Goal: Check status: Check status

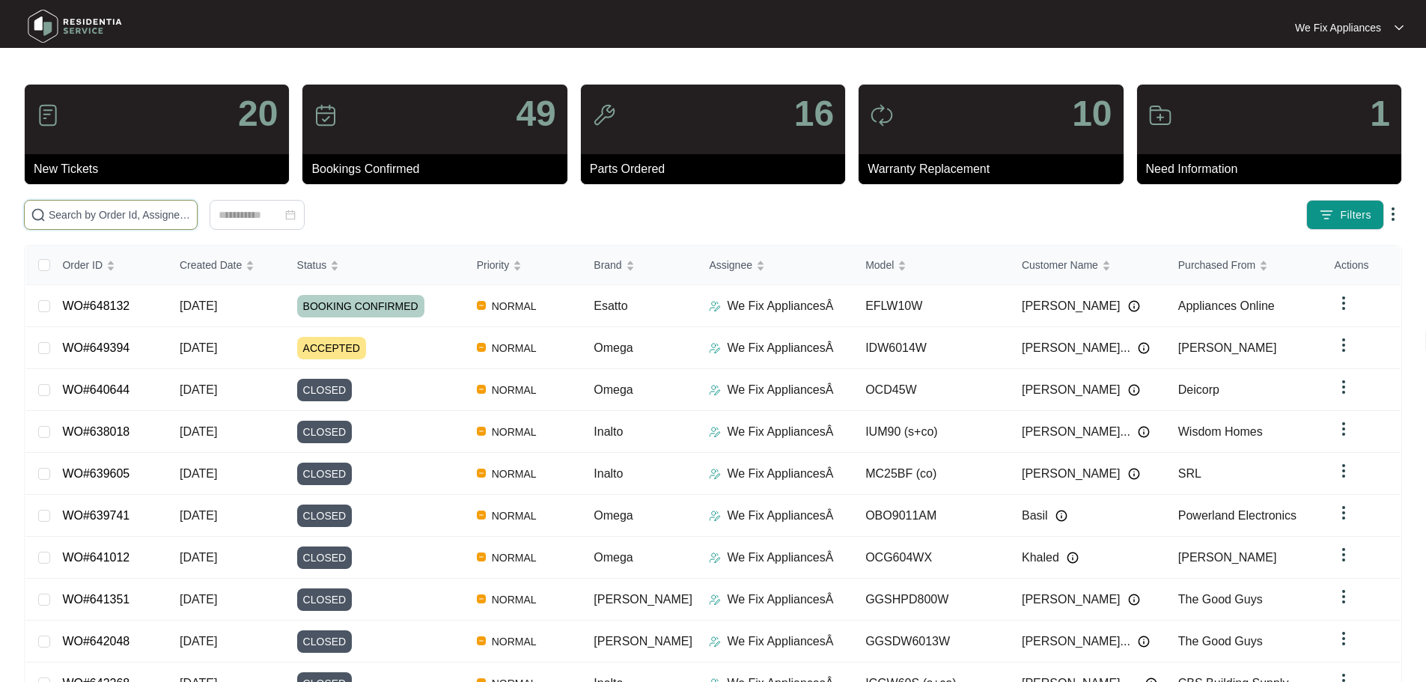
click at [90, 214] on input "text" at bounding box center [120, 215] width 142 height 16
paste input "646046"
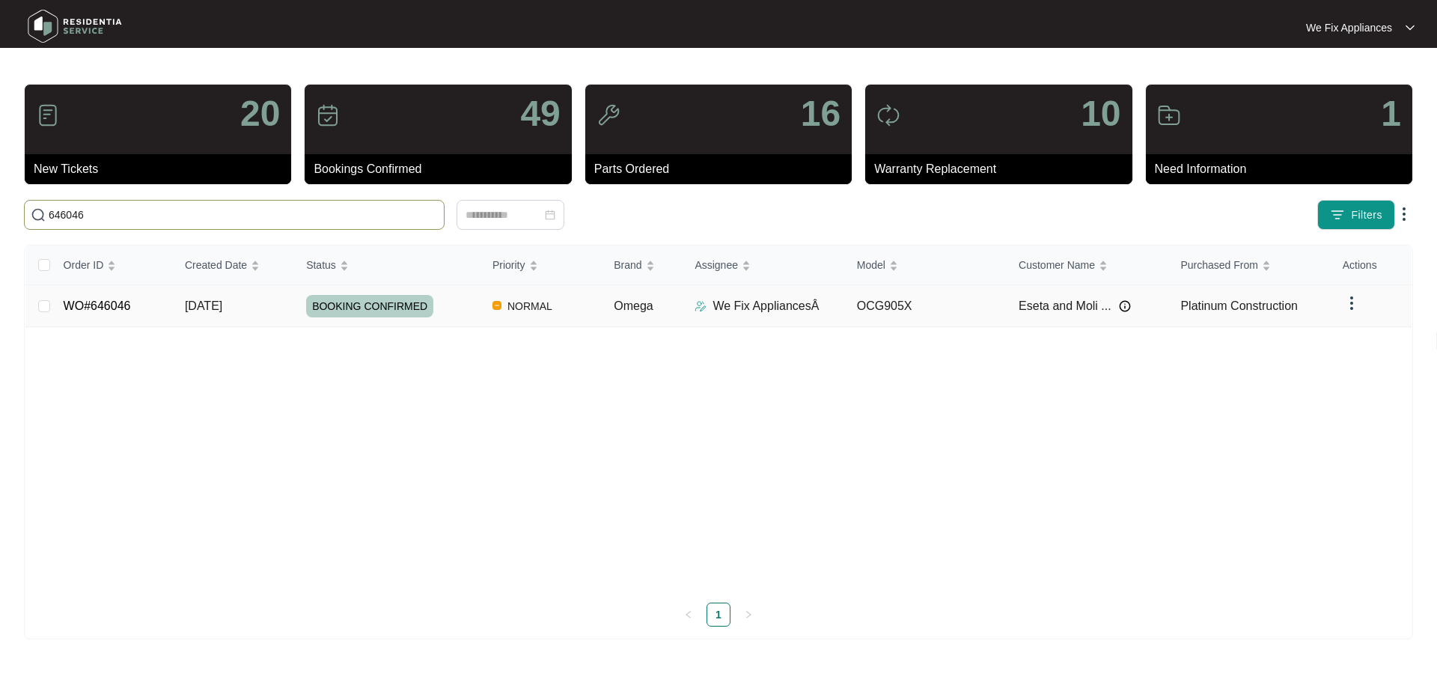
type input "646046"
click at [361, 311] on span "BOOKING CONFIRMED" at bounding box center [369, 306] width 127 height 22
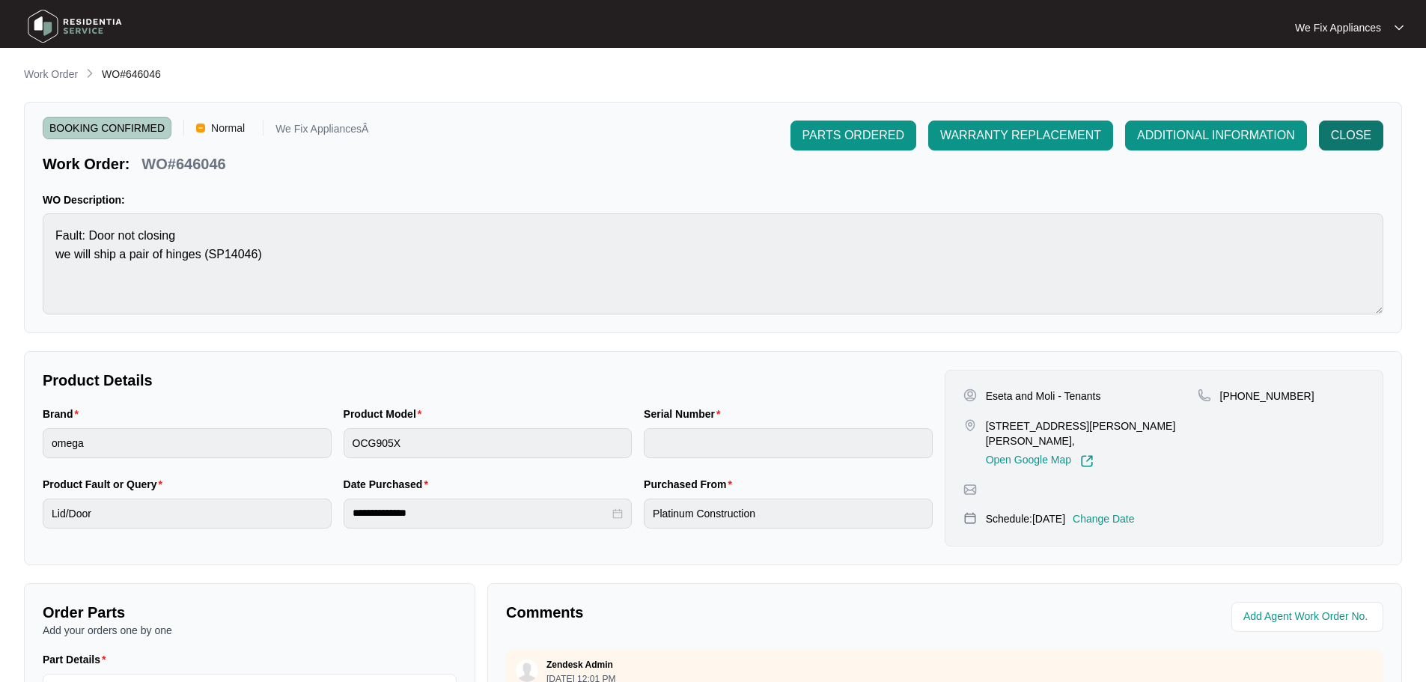
click at [1364, 139] on span "CLOSE" at bounding box center [1351, 136] width 40 height 18
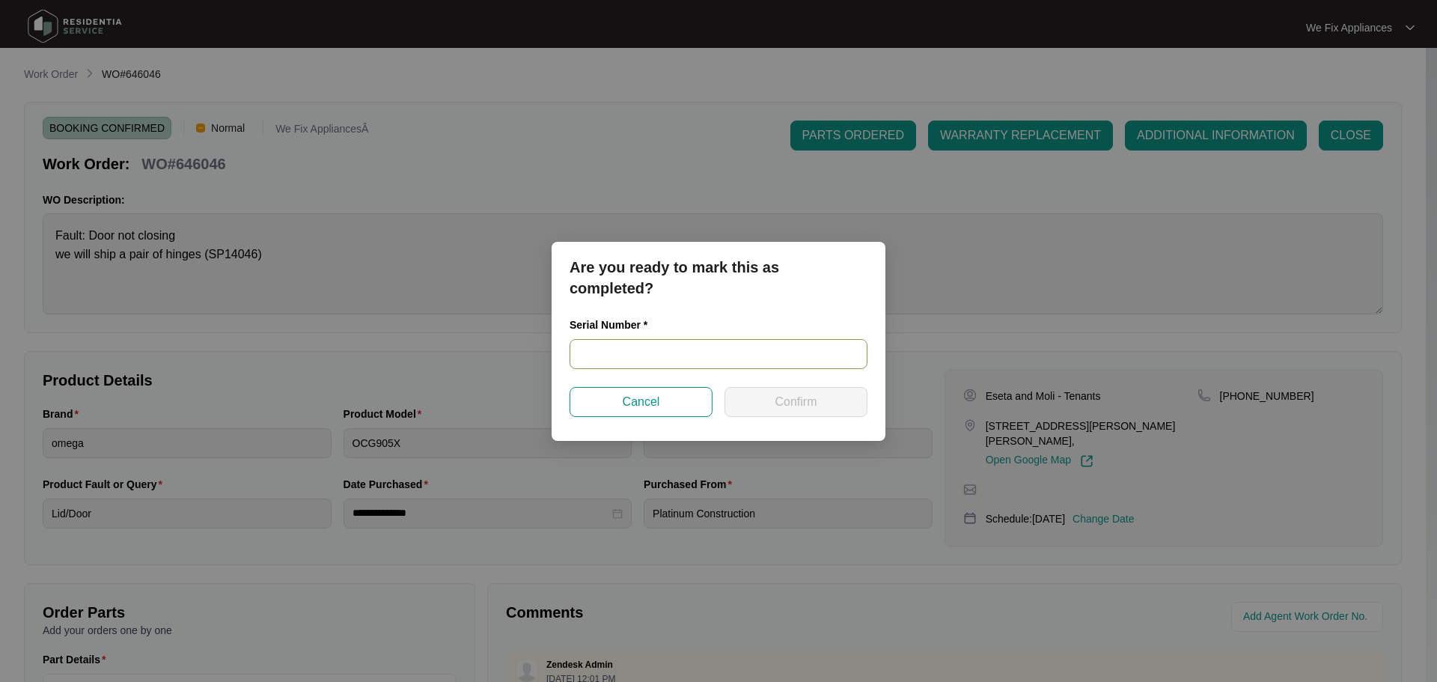
click at [686, 355] on input "text" at bounding box center [719, 354] width 298 height 30
paste input "V0000589232206000232"
type input "V0000589232206000232"
click at [786, 406] on span "Confirm" at bounding box center [796, 402] width 42 height 18
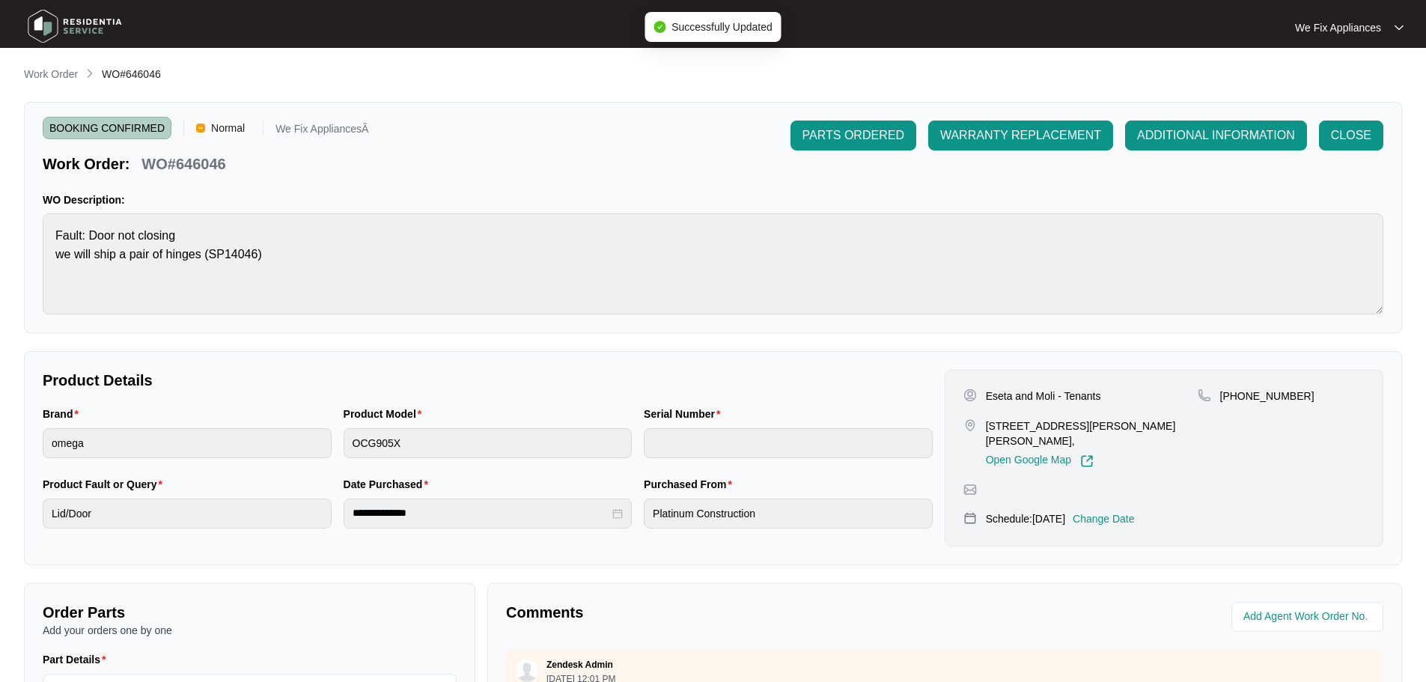
type input "V0000589232206000232"
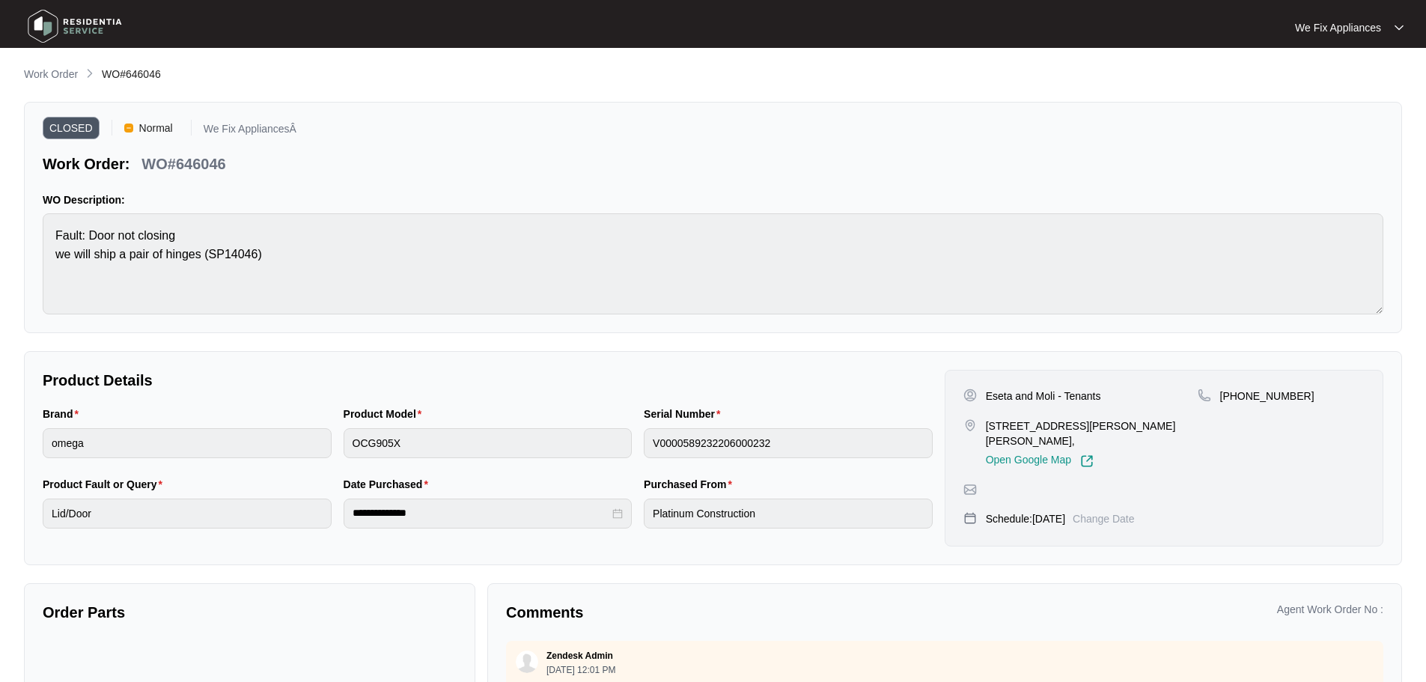
click at [46, 31] on img at bounding box center [74, 26] width 105 height 45
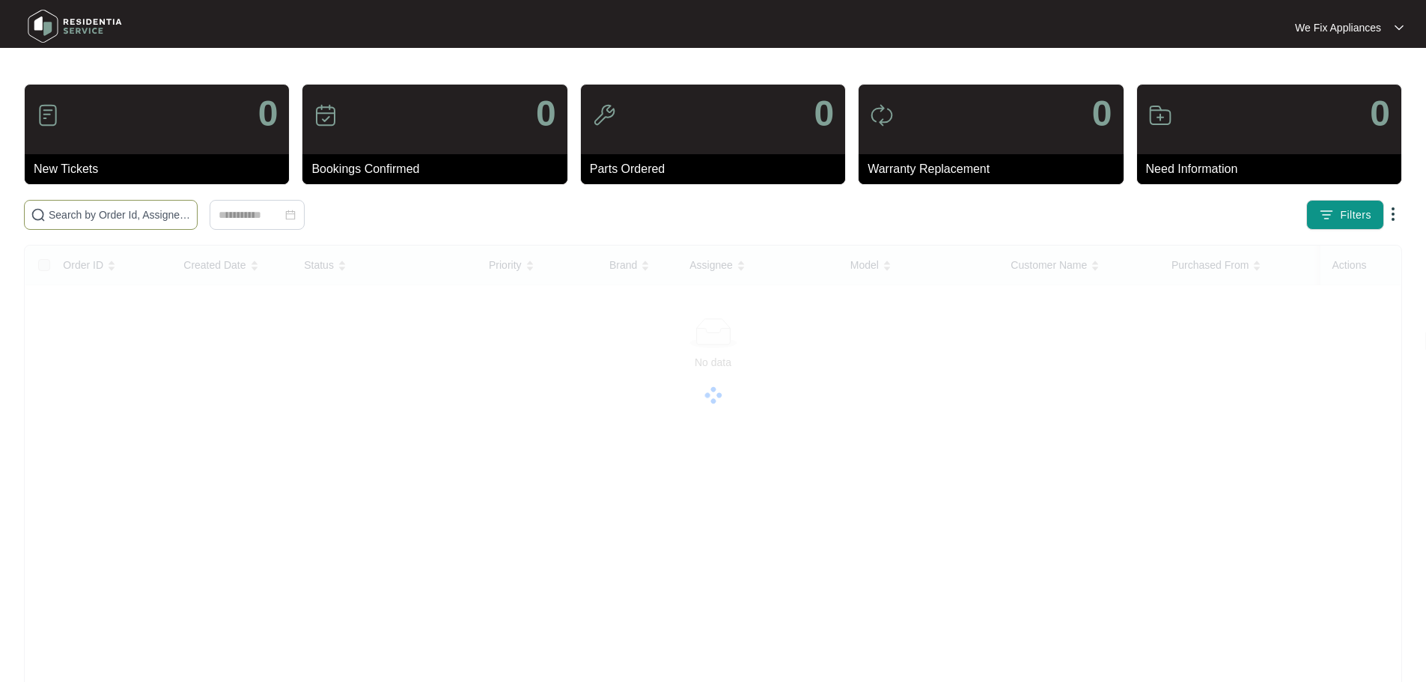
click at [125, 216] on input "text" at bounding box center [120, 215] width 142 height 16
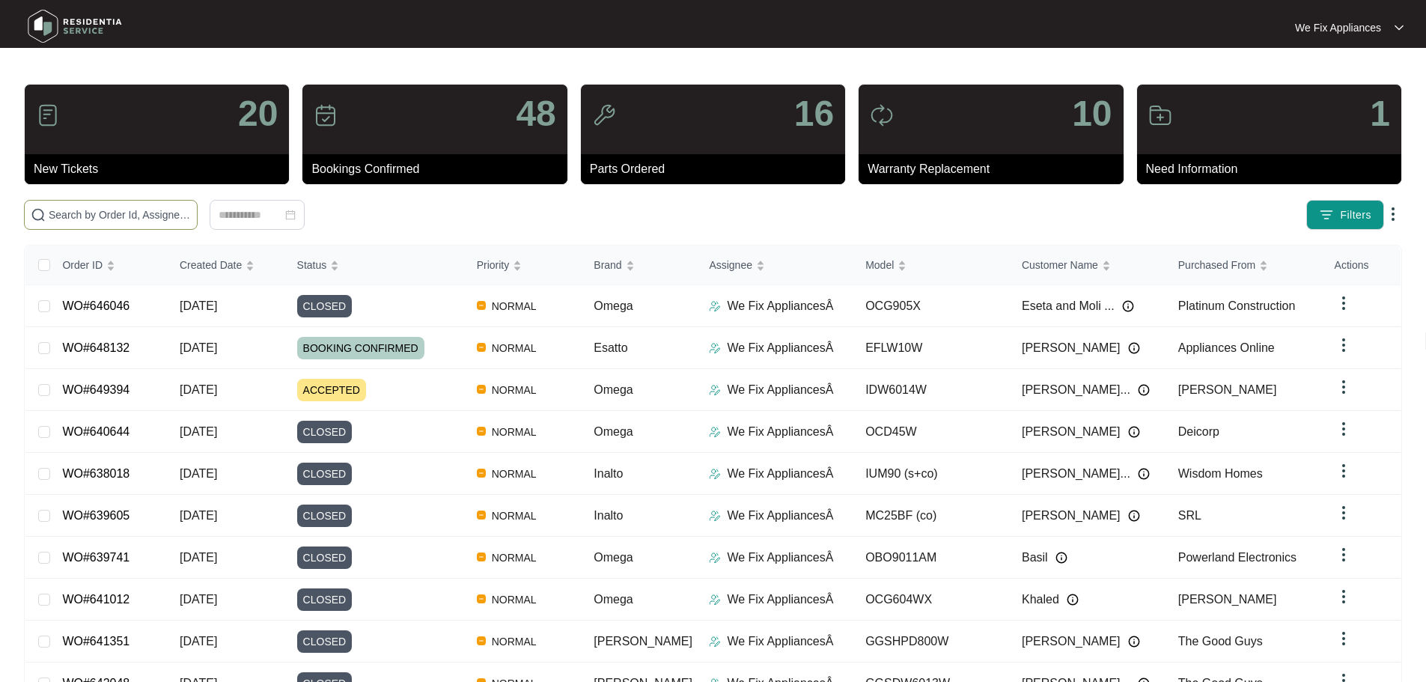
paste input "644933"
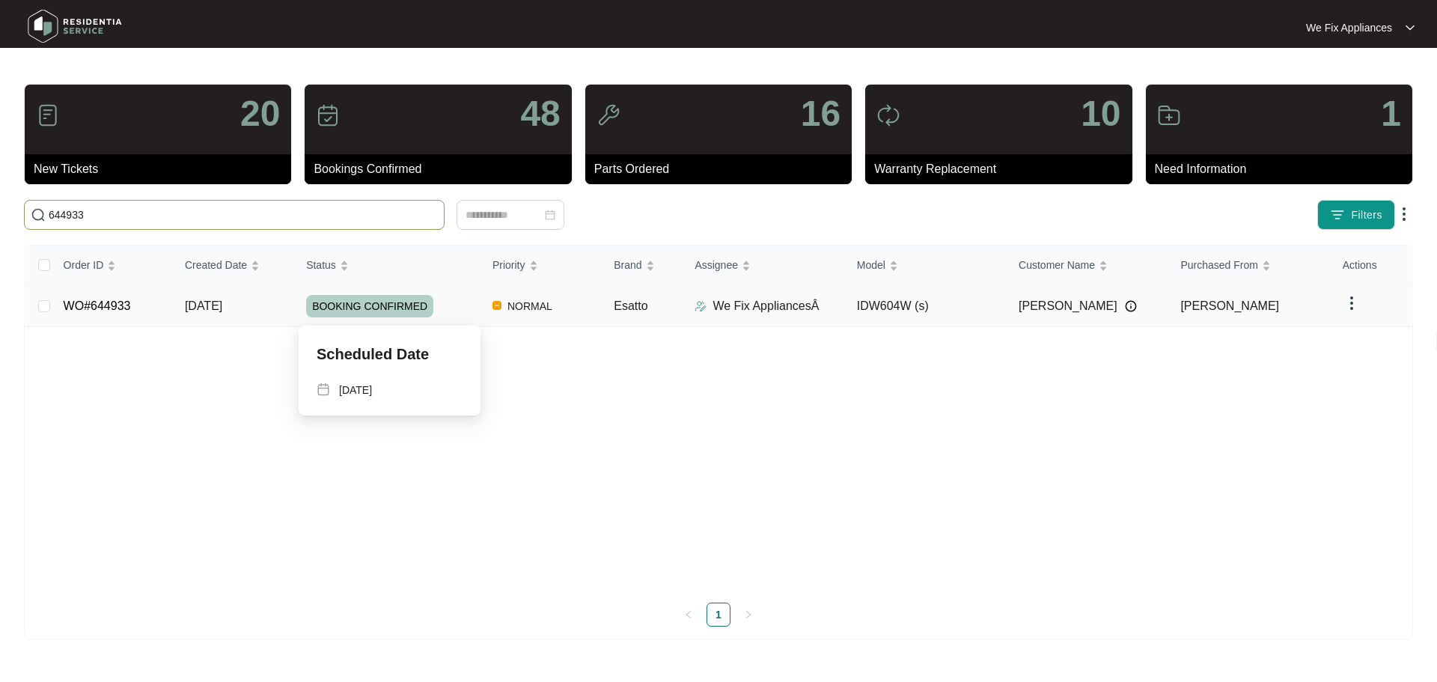
type input "644933"
click at [364, 307] on span "BOOKING CONFIRMED" at bounding box center [369, 306] width 127 height 22
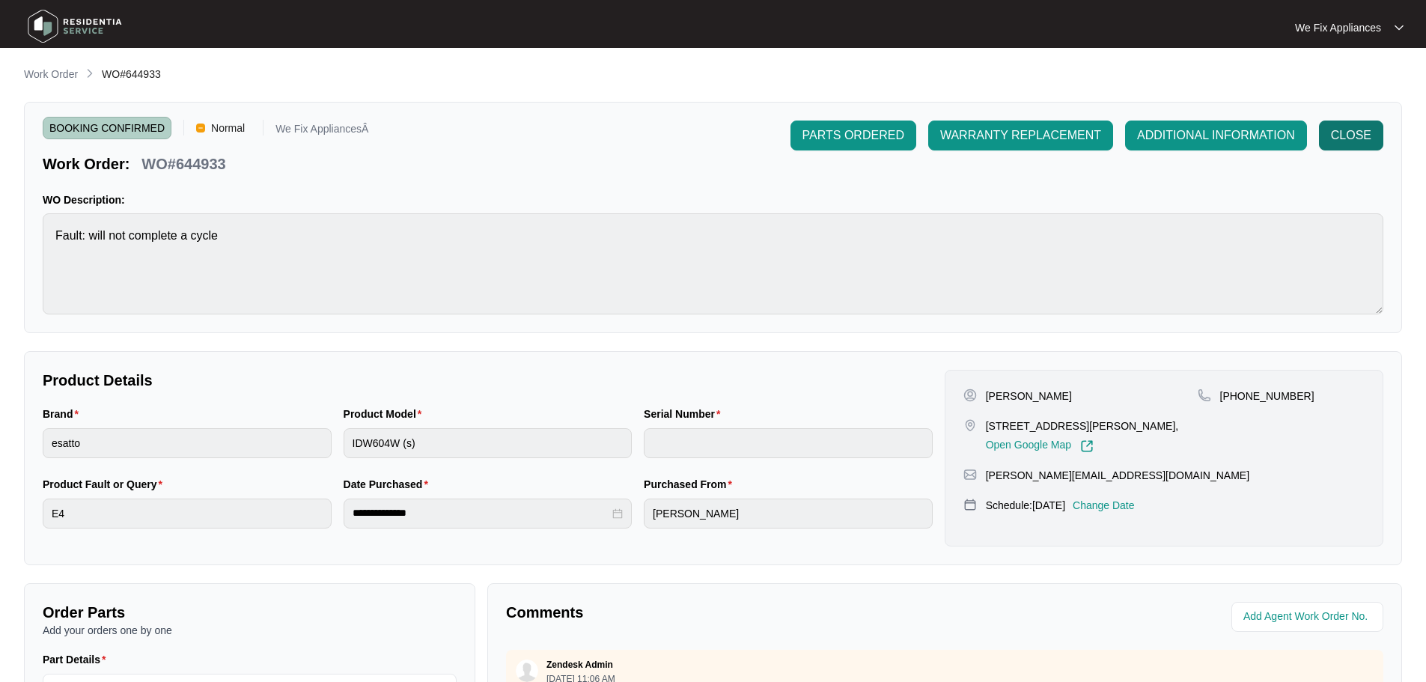
click at [1359, 143] on span "CLOSE" at bounding box center [1351, 136] width 40 height 18
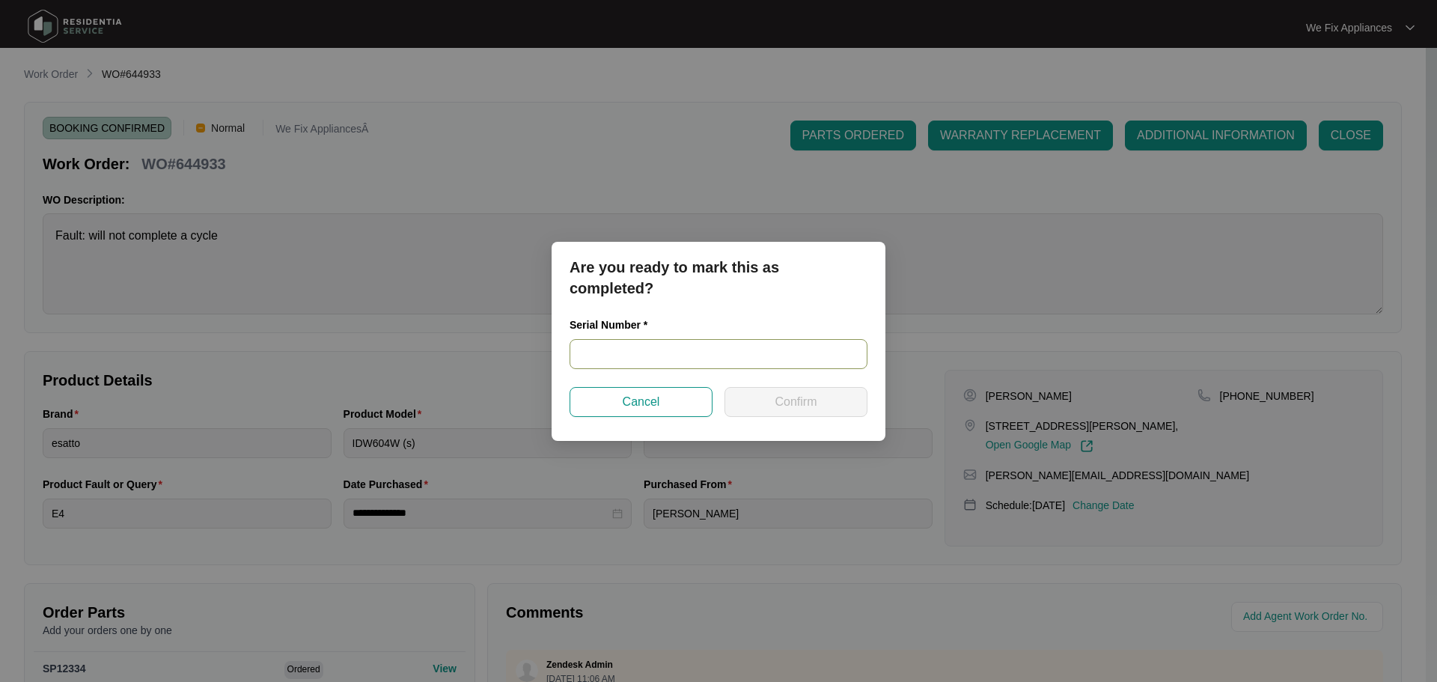
click at [672, 353] on input "text" at bounding box center [719, 354] width 298 height 30
paste input "22057927100100045"
type input "22057927100100045"
click at [778, 407] on span "Confirm" at bounding box center [796, 402] width 42 height 18
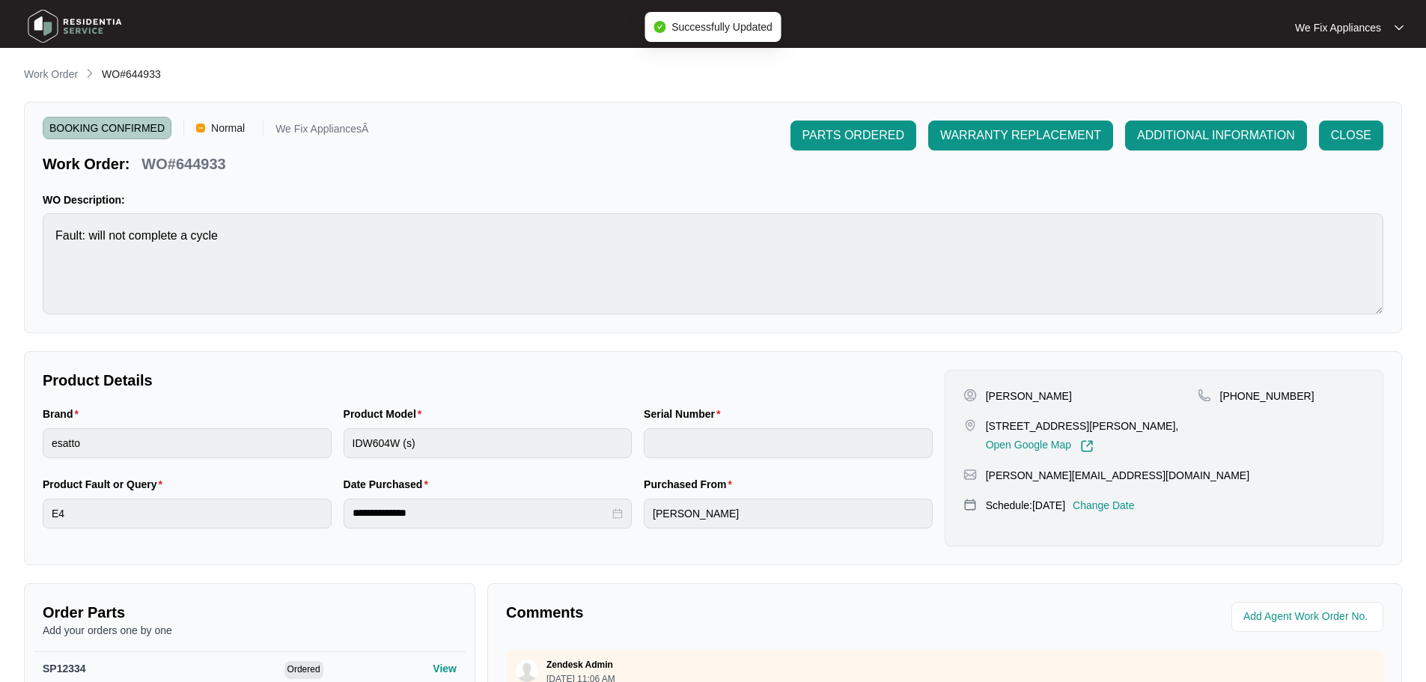
type input "22057927100100045"
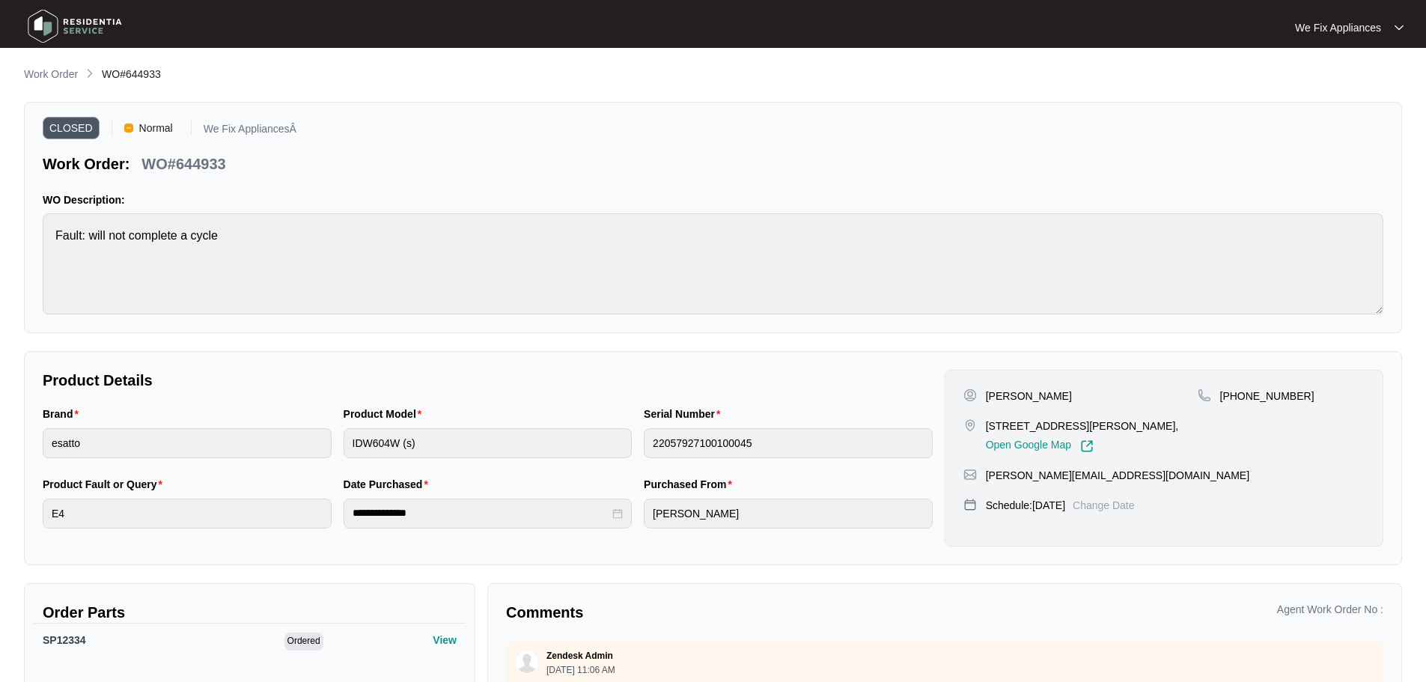
click at [57, 32] on img at bounding box center [74, 26] width 105 height 45
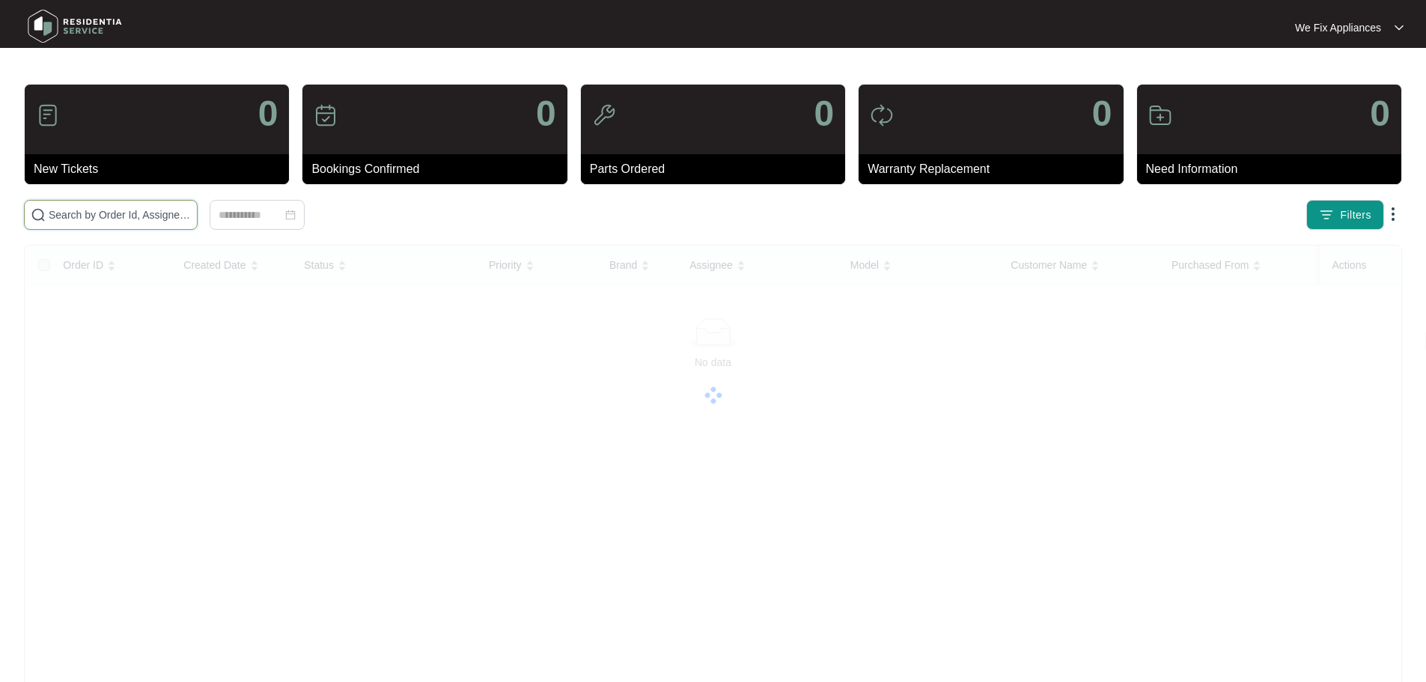
click at [130, 213] on input "text" at bounding box center [120, 215] width 142 height 16
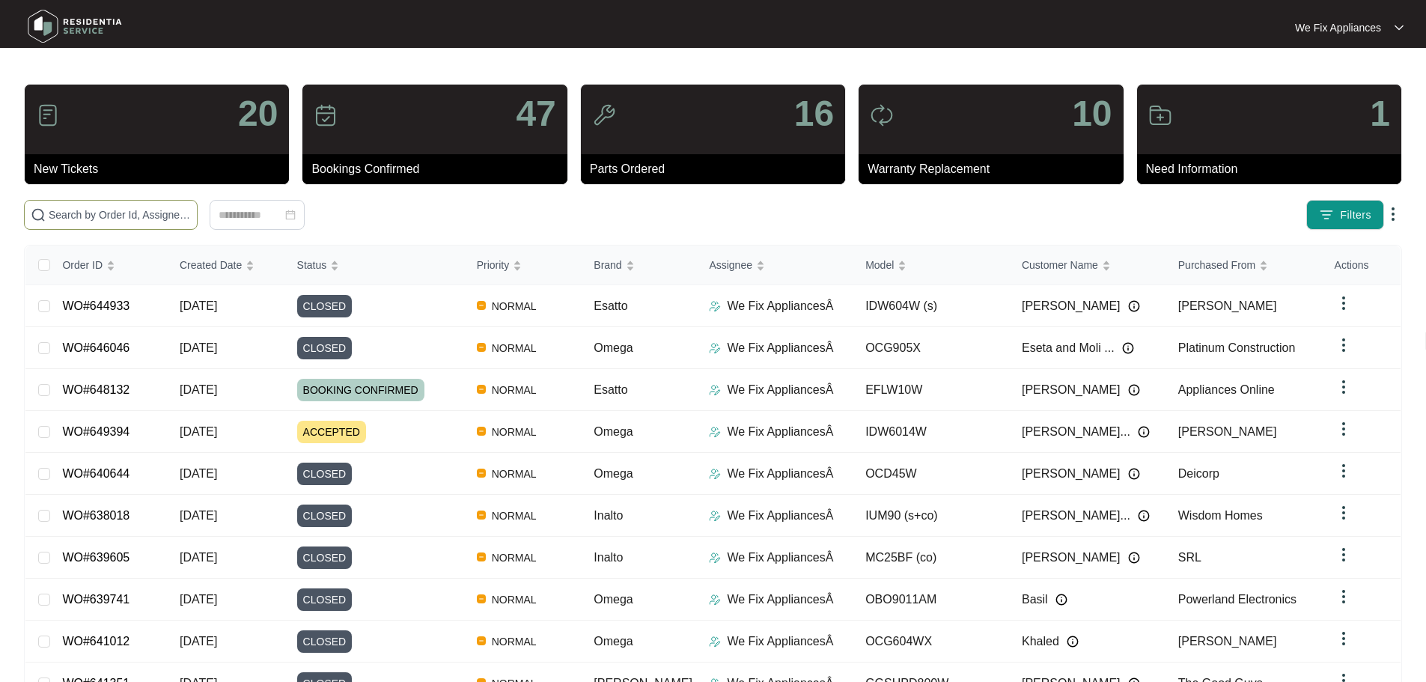
paste input "645066"
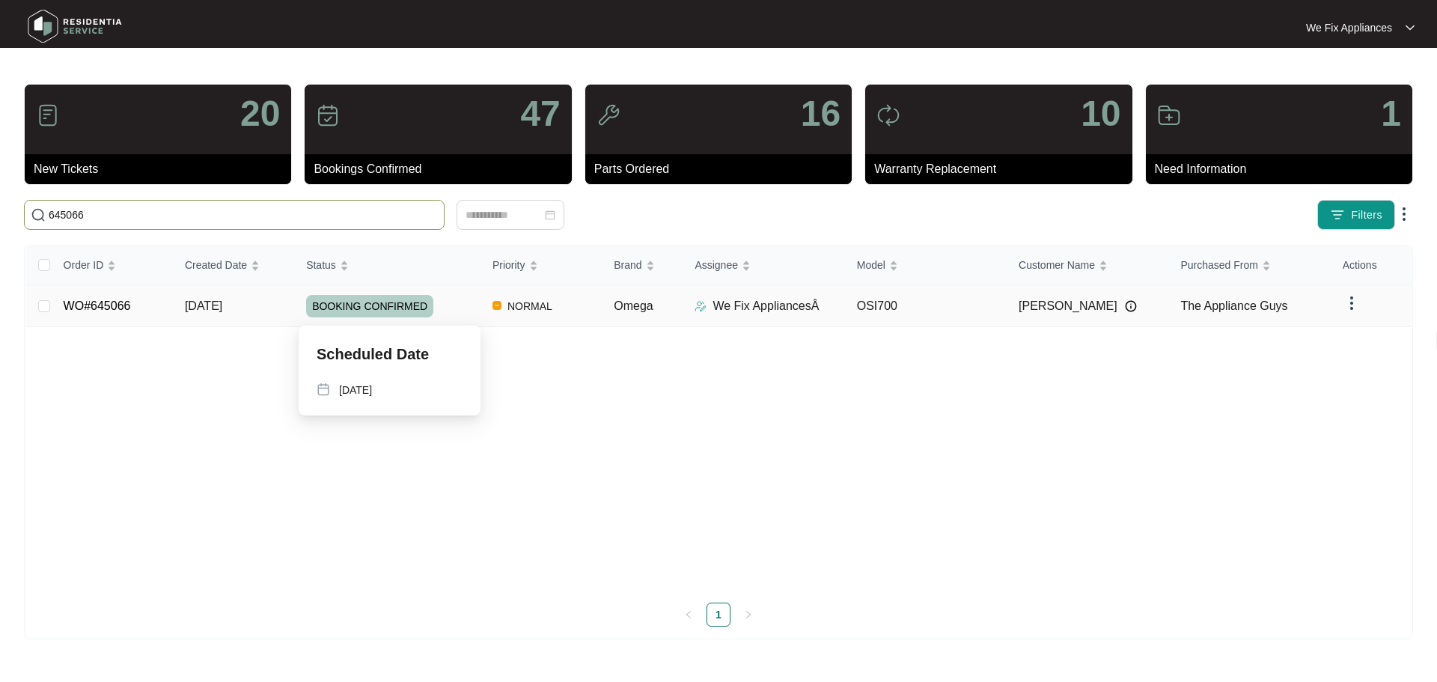
type input "645066"
click at [362, 311] on span "BOOKING CONFIRMED" at bounding box center [369, 306] width 127 height 22
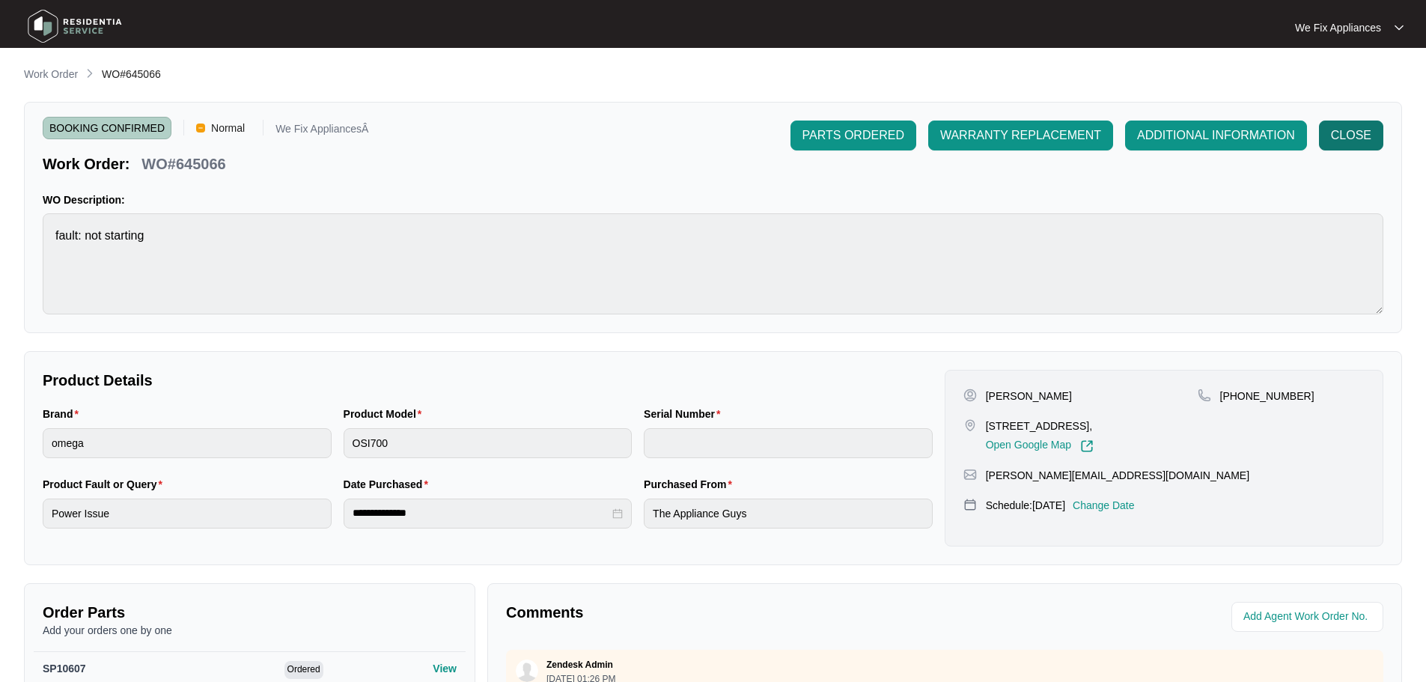
click at [1347, 131] on span "CLOSE" at bounding box center [1351, 136] width 40 height 18
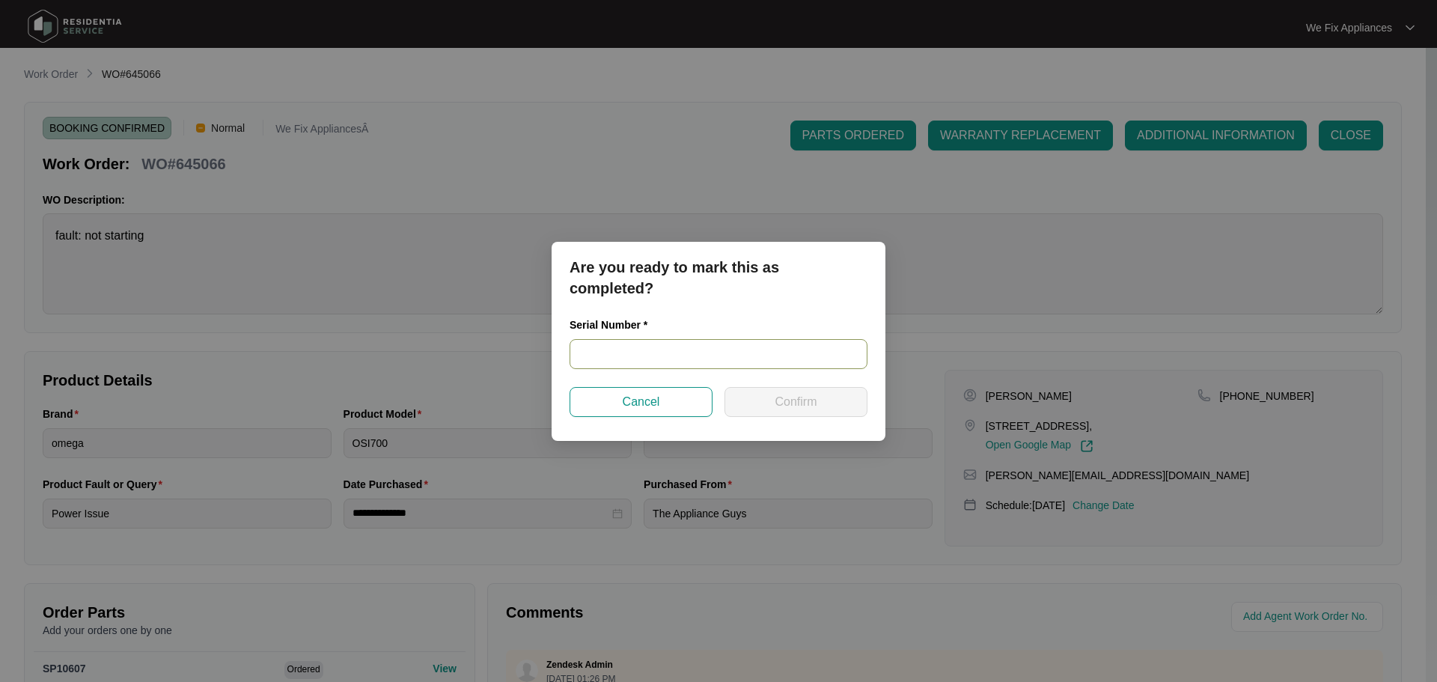
click at [656, 353] on input "text" at bounding box center [719, 354] width 298 height 30
paste input "23077028010100073"
type input "23077028010100073"
click at [780, 409] on span "Confirm" at bounding box center [796, 402] width 42 height 18
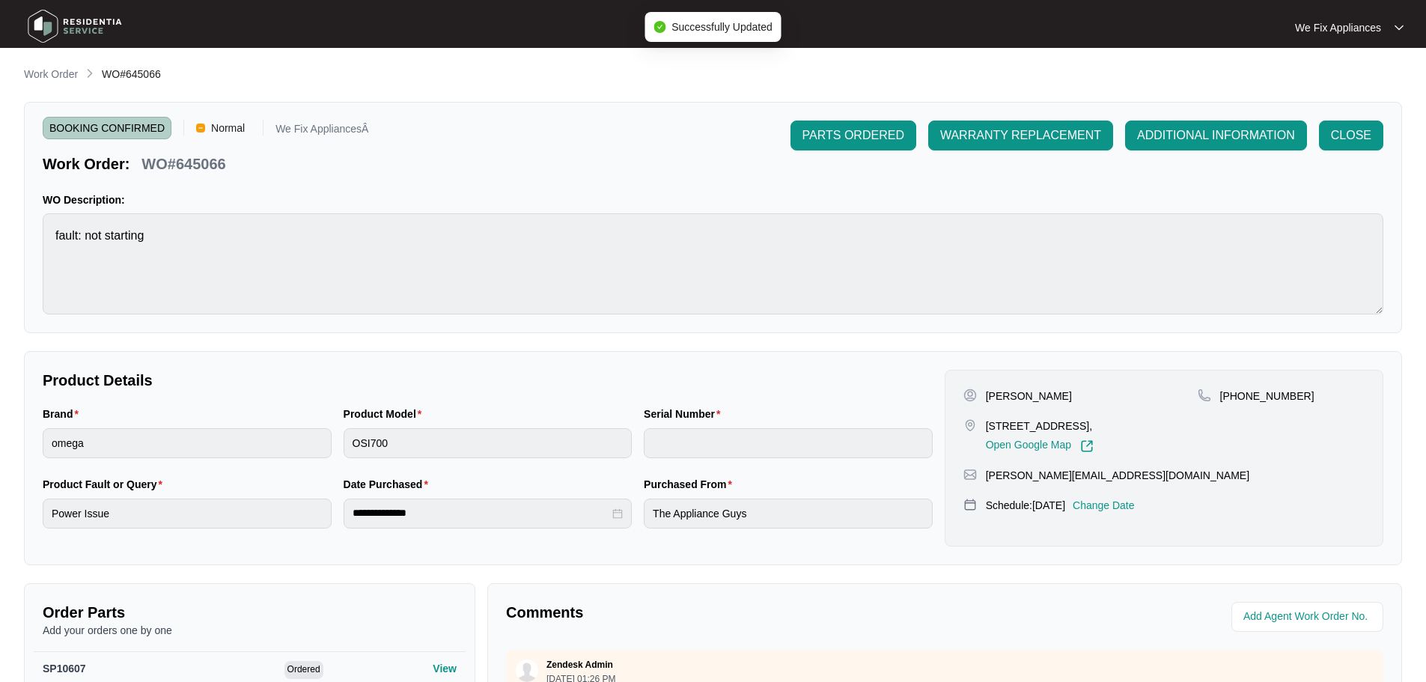
type input "23077028010100073"
